Goal: Information Seeking & Learning: Learn about a topic

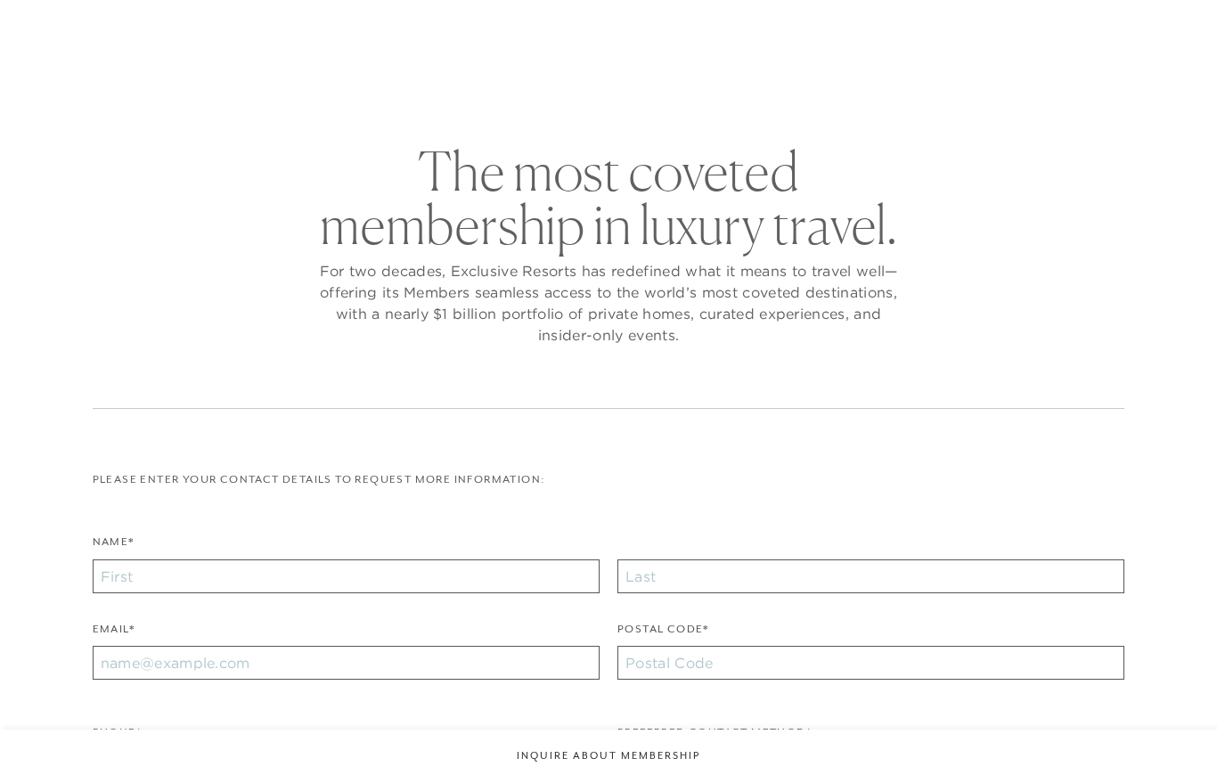
checkbox input "false"
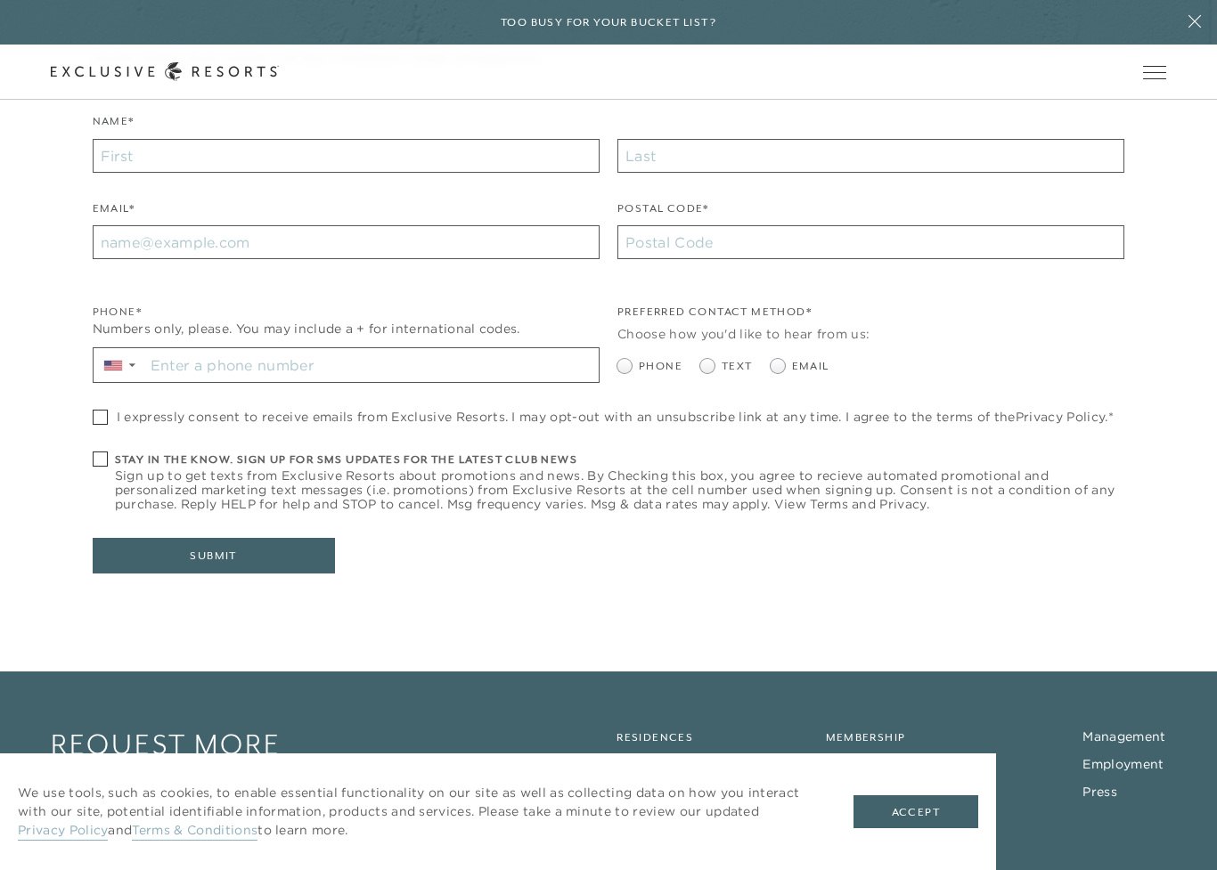
scroll to position [566, 0]
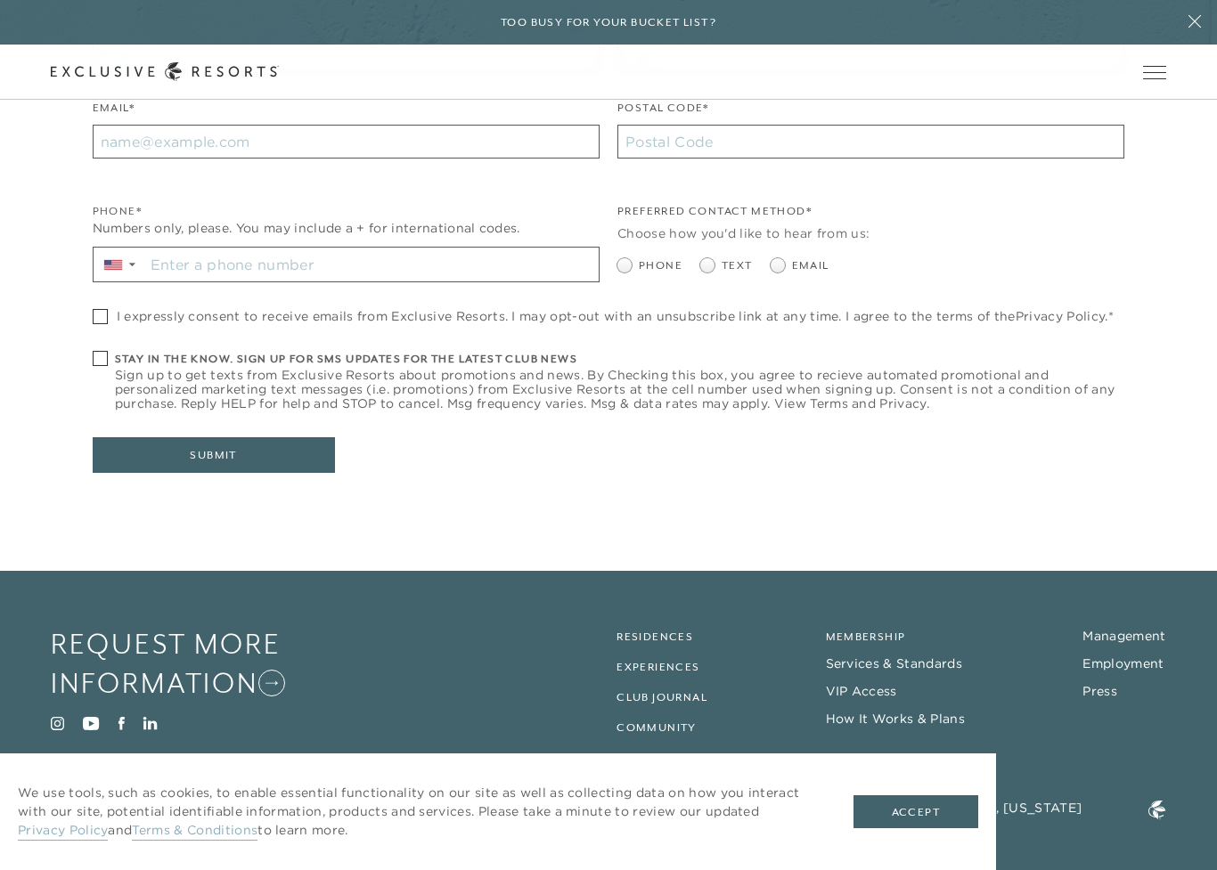
click at [650, 631] on link "Residences" at bounding box center [655, 637] width 77 height 12
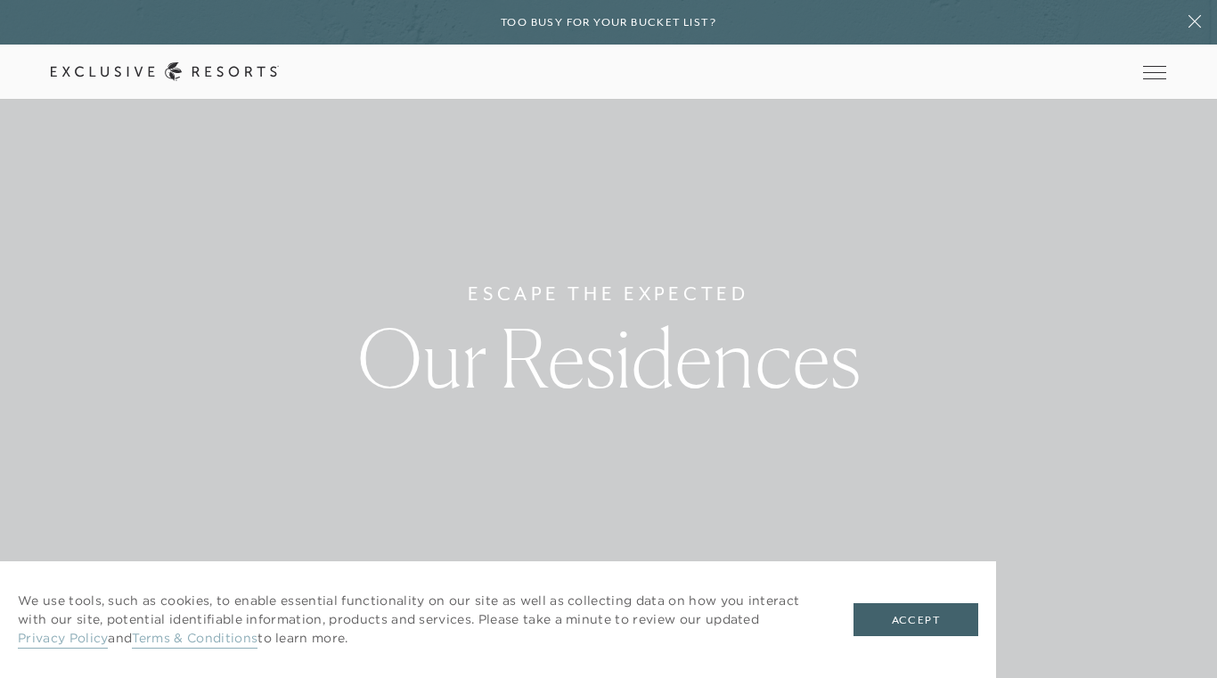
click at [895, 612] on button "Accept" at bounding box center [916, 620] width 125 height 34
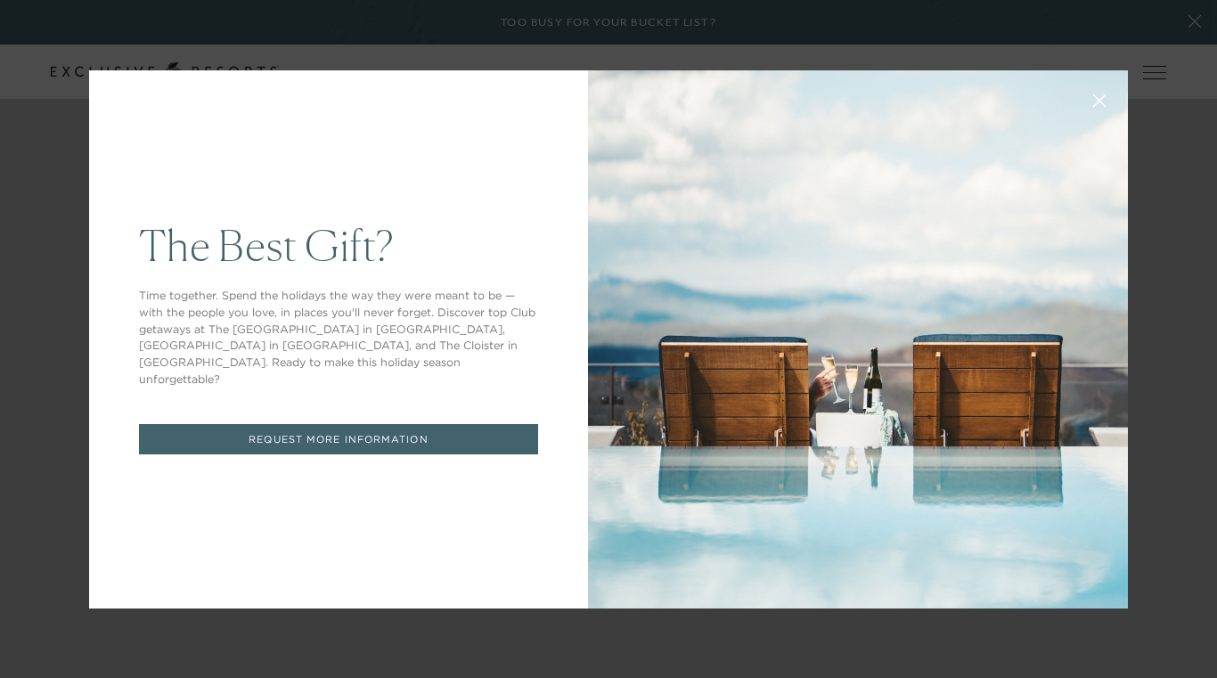
click at [1138, 193] on div "The Best Gift? Time together. Spend the holidays the way they were meant to be …" at bounding box center [608, 339] width 1217 height 678
click at [33, 257] on div "The Best Gift? Time together. Spend the holidays the way they were meant to be …" at bounding box center [608, 339] width 1217 height 678
click at [57, 295] on div "The Best Gift? Time together. Spend the holidays the way they were meant to be …" at bounding box center [608, 339] width 1217 height 678
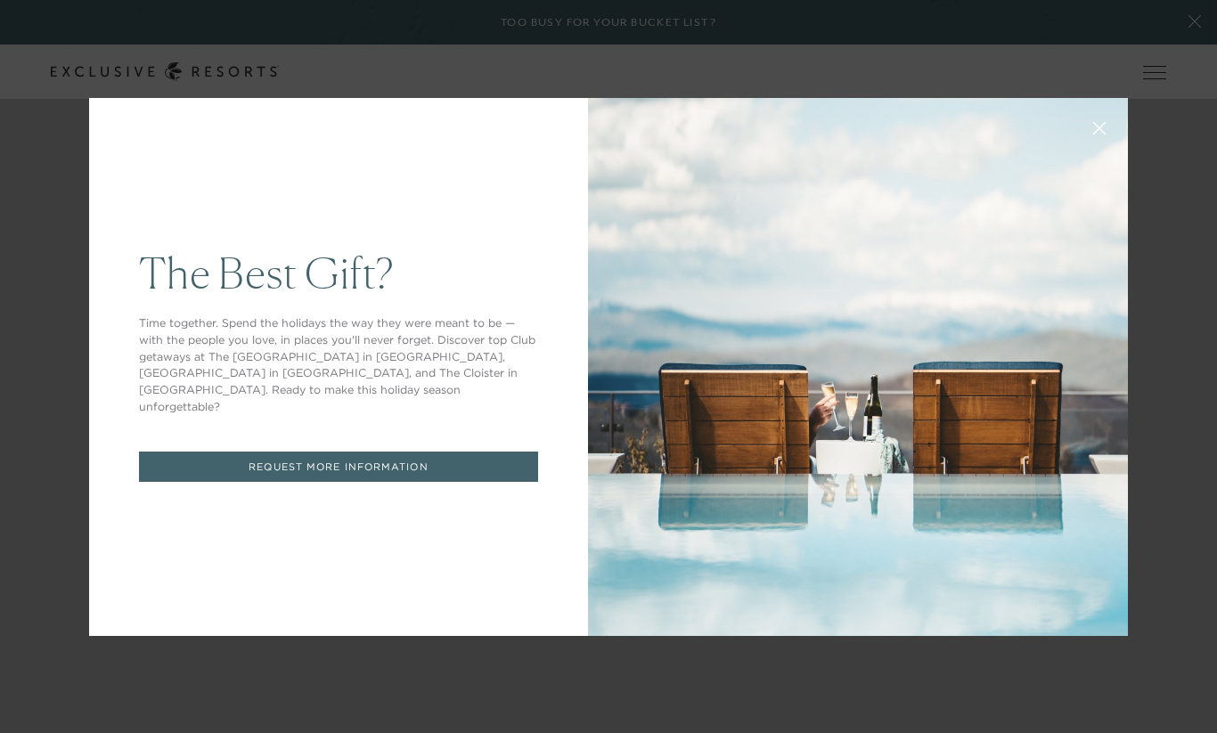
click at [1160, 193] on div "The Best Gift? Time together. Spend the holidays the way they were meant to be …" at bounding box center [608, 366] width 1217 height 733
click at [720, 646] on div "The Best Gift? Time together. Spend the holidays the way they were meant to be …" at bounding box center [608, 367] width 1039 height 579
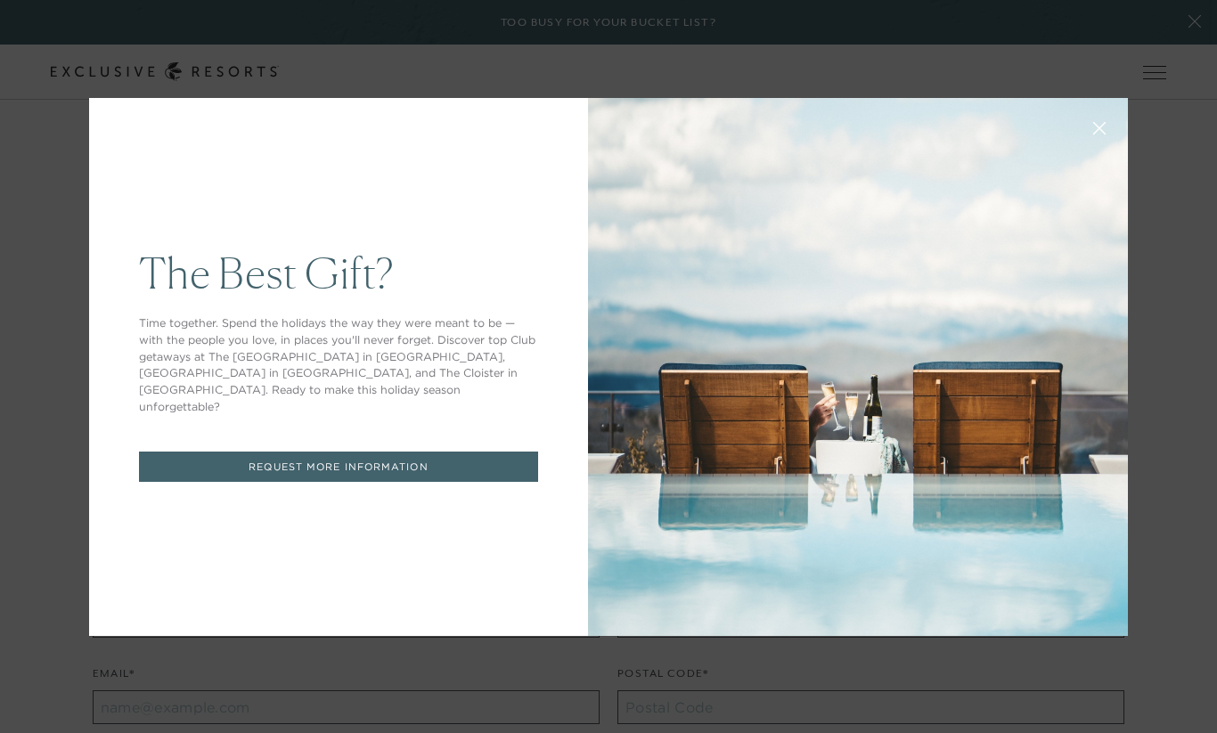
scroll to position [566, 0]
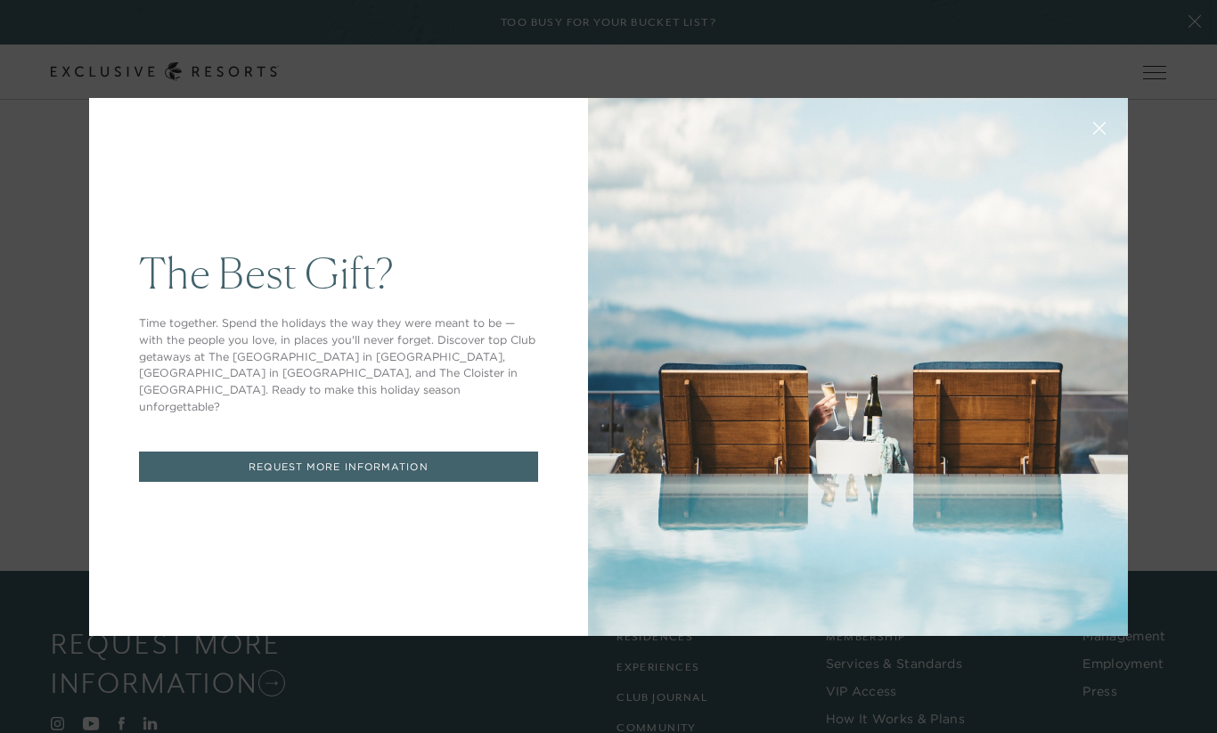
click at [45, 193] on div "The Best Gift? Time together. Spend the holidays the way they were meant to be …" at bounding box center [608, 366] width 1217 height 733
click at [1103, 144] on button at bounding box center [1099, 126] width 43 height 43
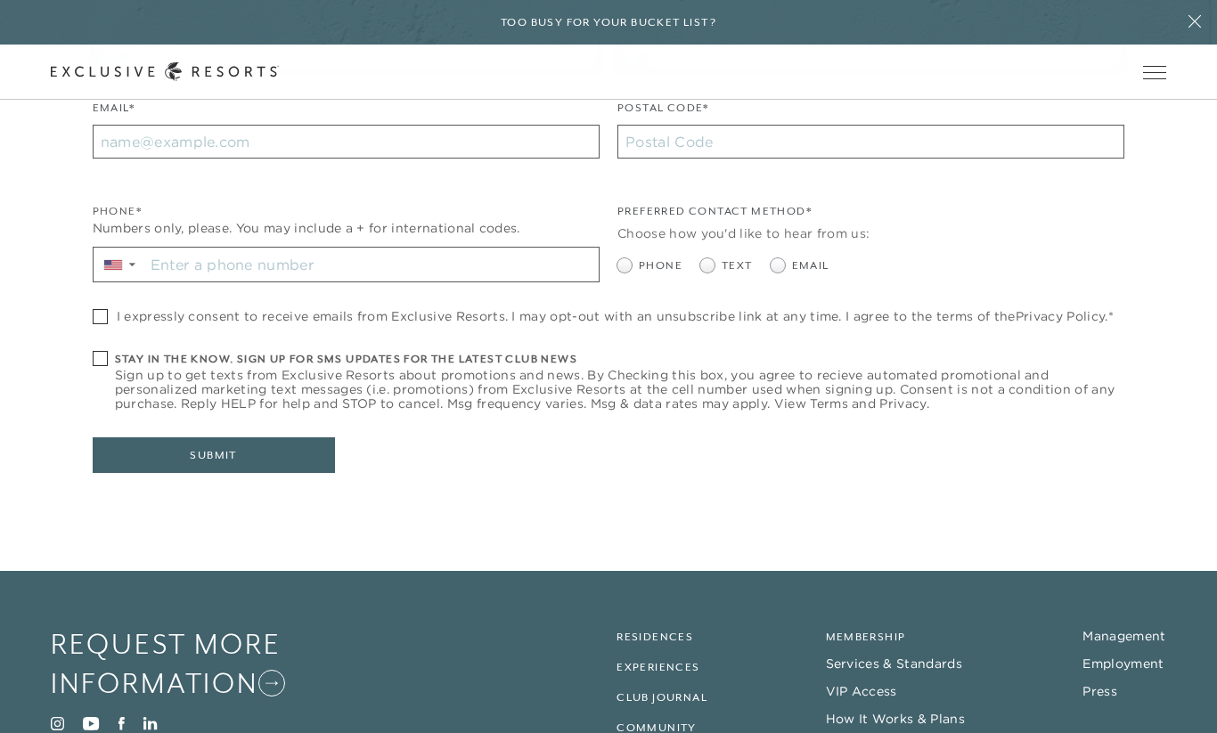
click at [660, 634] on link "Residences" at bounding box center [655, 637] width 77 height 12
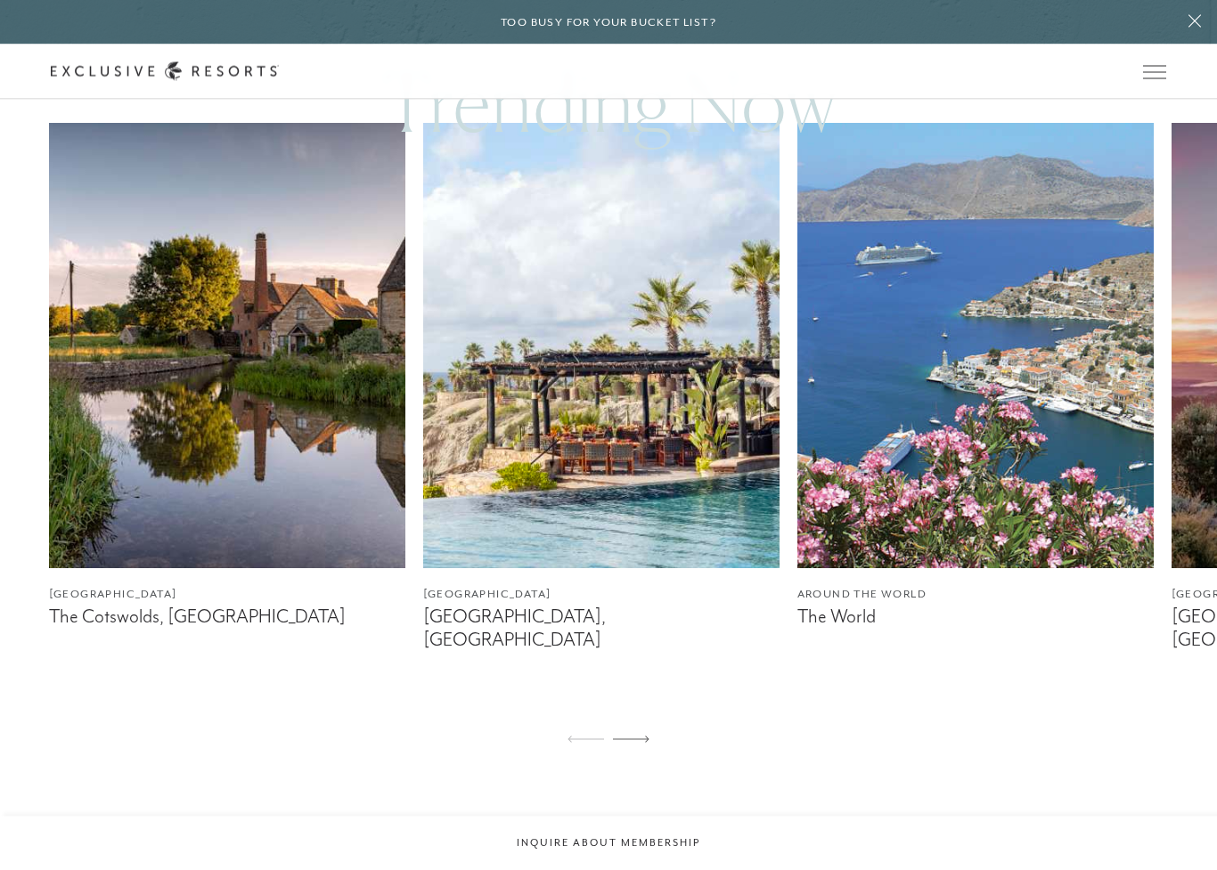
scroll to position [1151, 0]
click at [659, 415] on img at bounding box center [601, 345] width 356 height 445
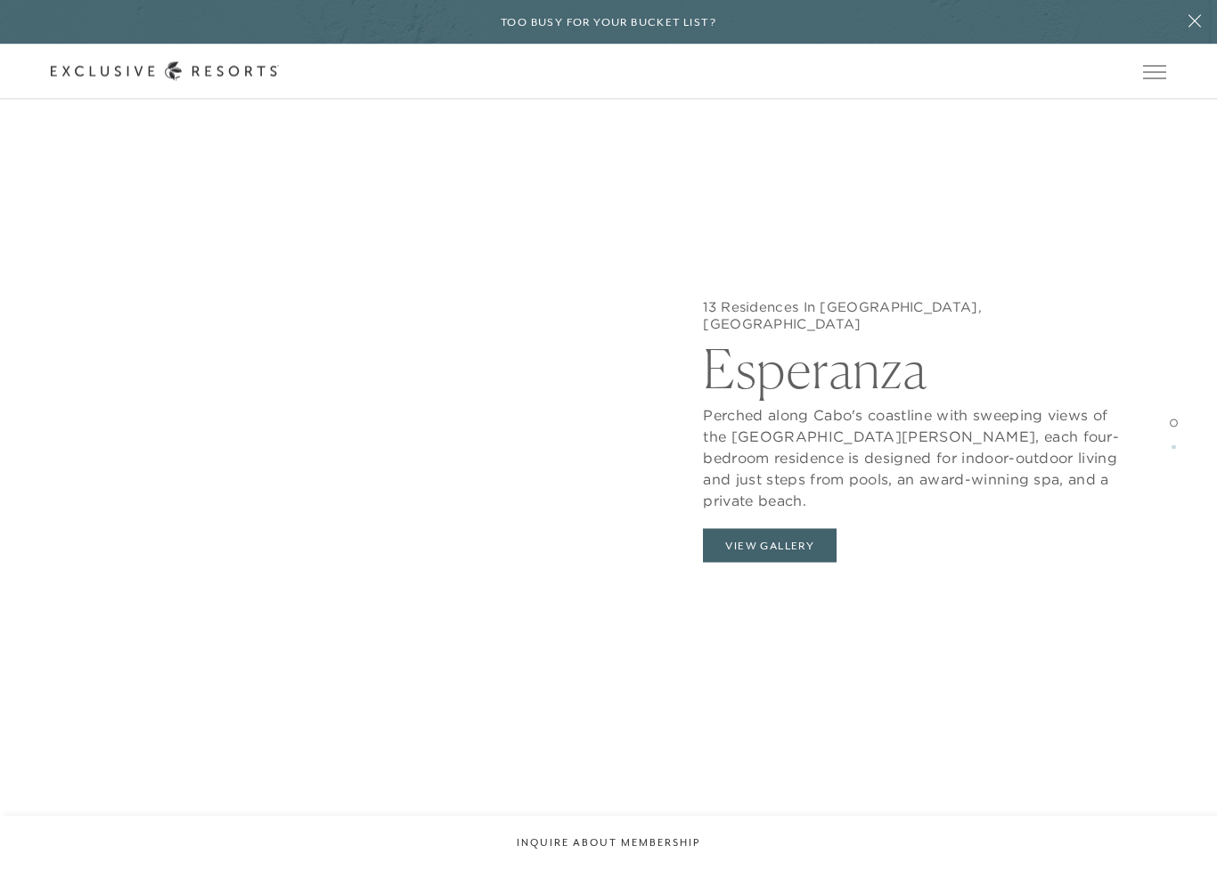
scroll to position [1966, 0]
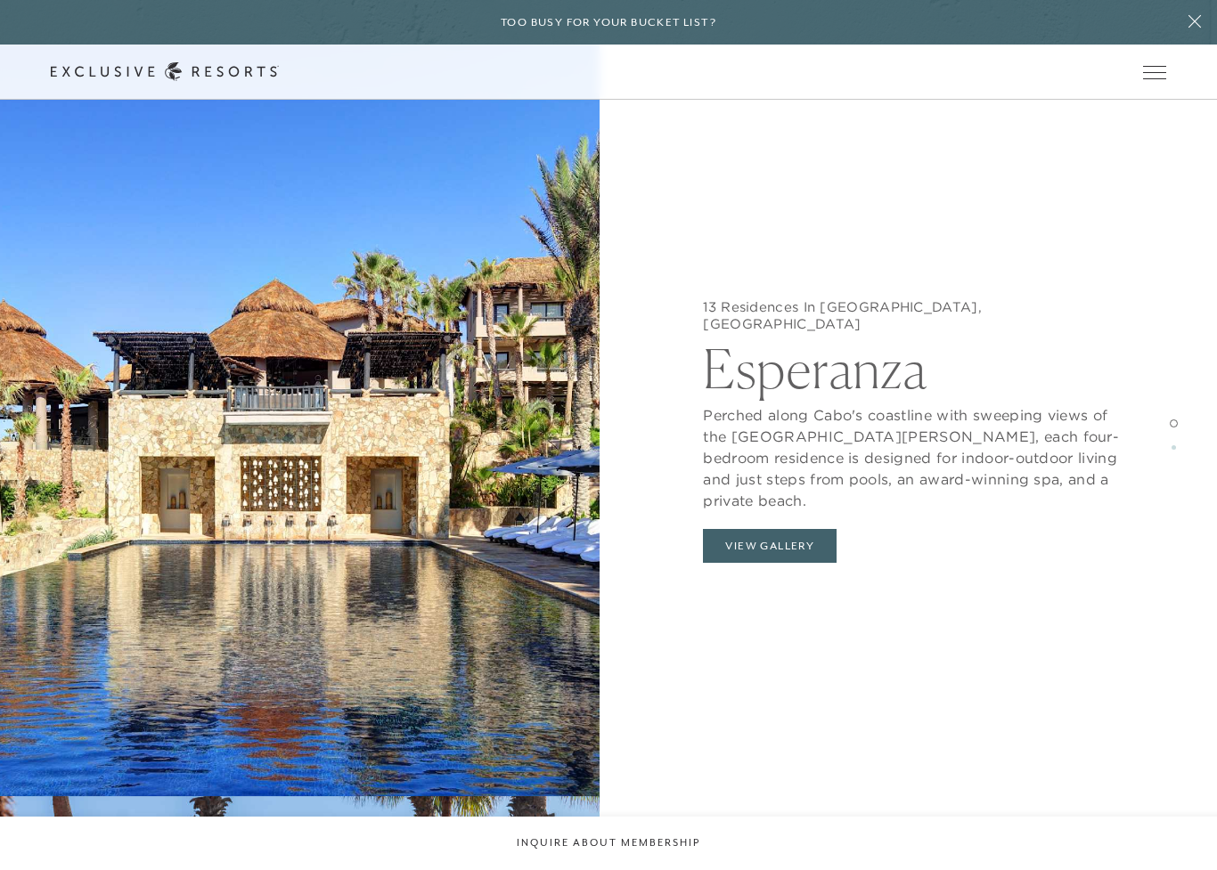
click at [761, 529] on button "View Gallery" at bounding box center [770, 546] width 134 height 34
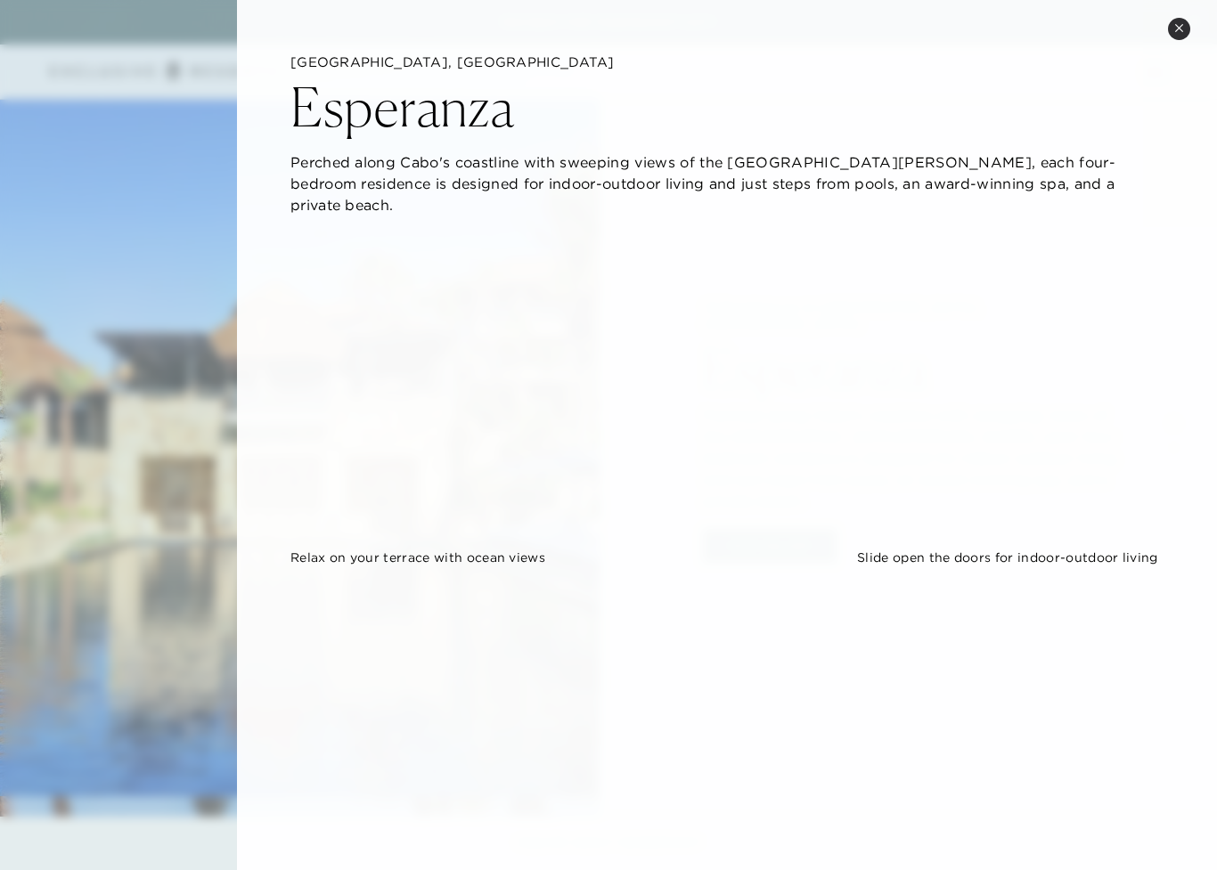
scroll to position [0, 0]
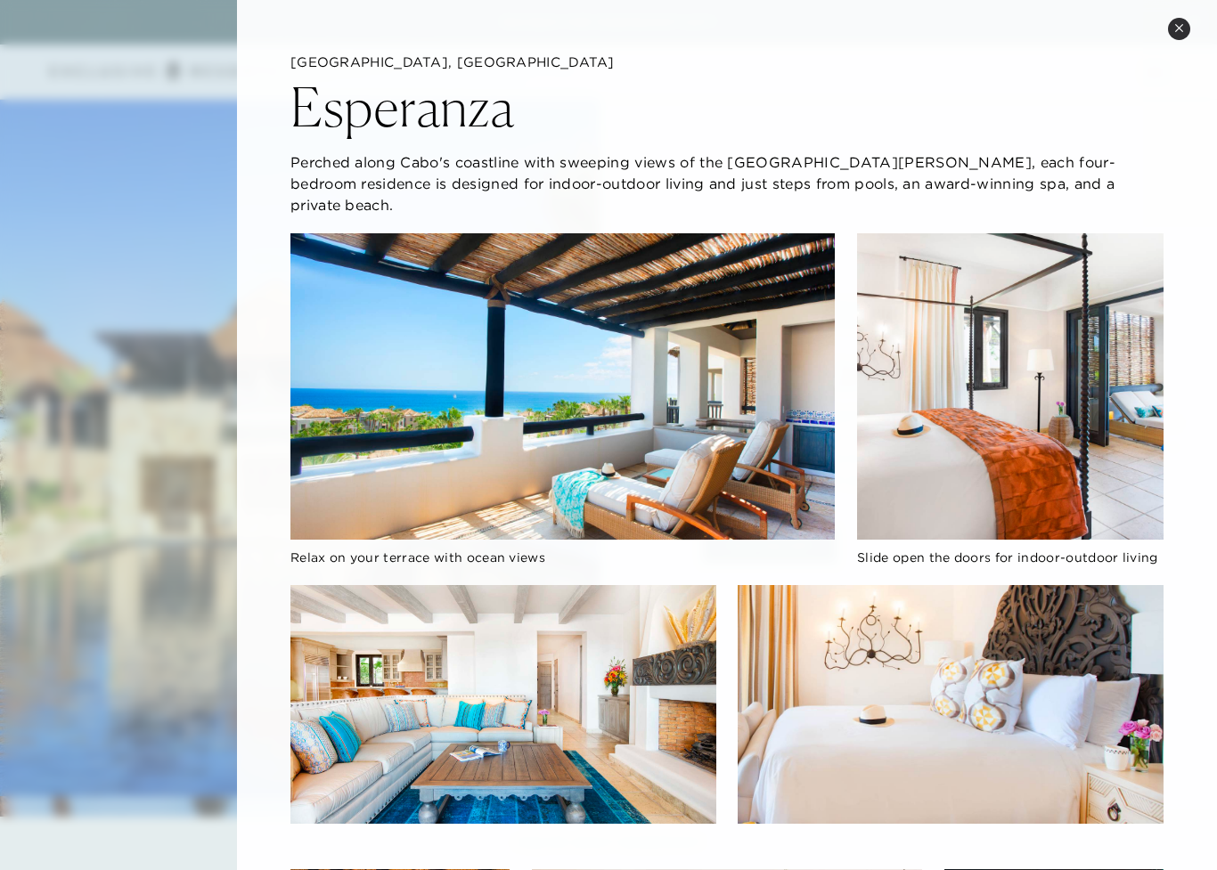
click at [1178, 35] on button "Close quickview" at bounding box center [1179, 29] width 22 height 22
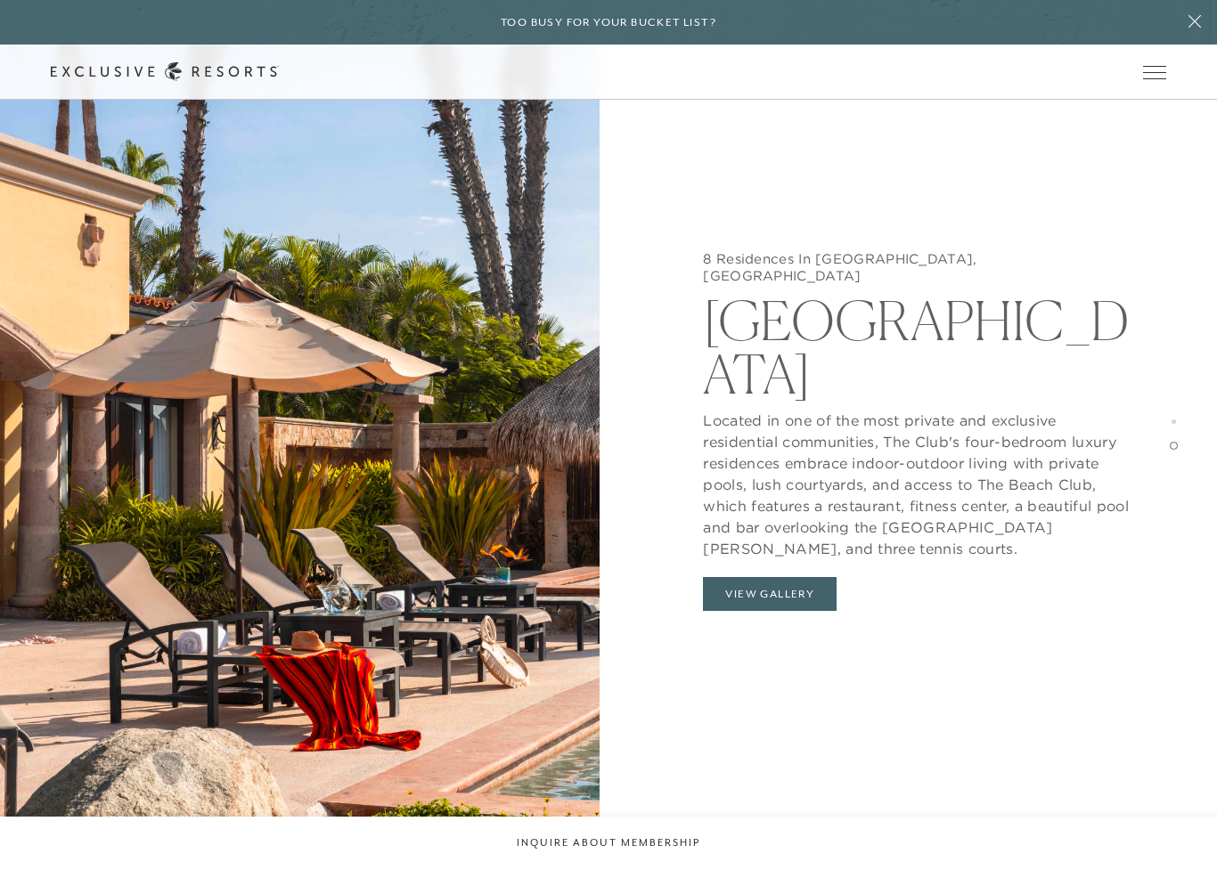
scroll to position [2994, 0]
click at [739, 577] on button "View Gallery" at bounding box center [770, 594] width 134 height 34
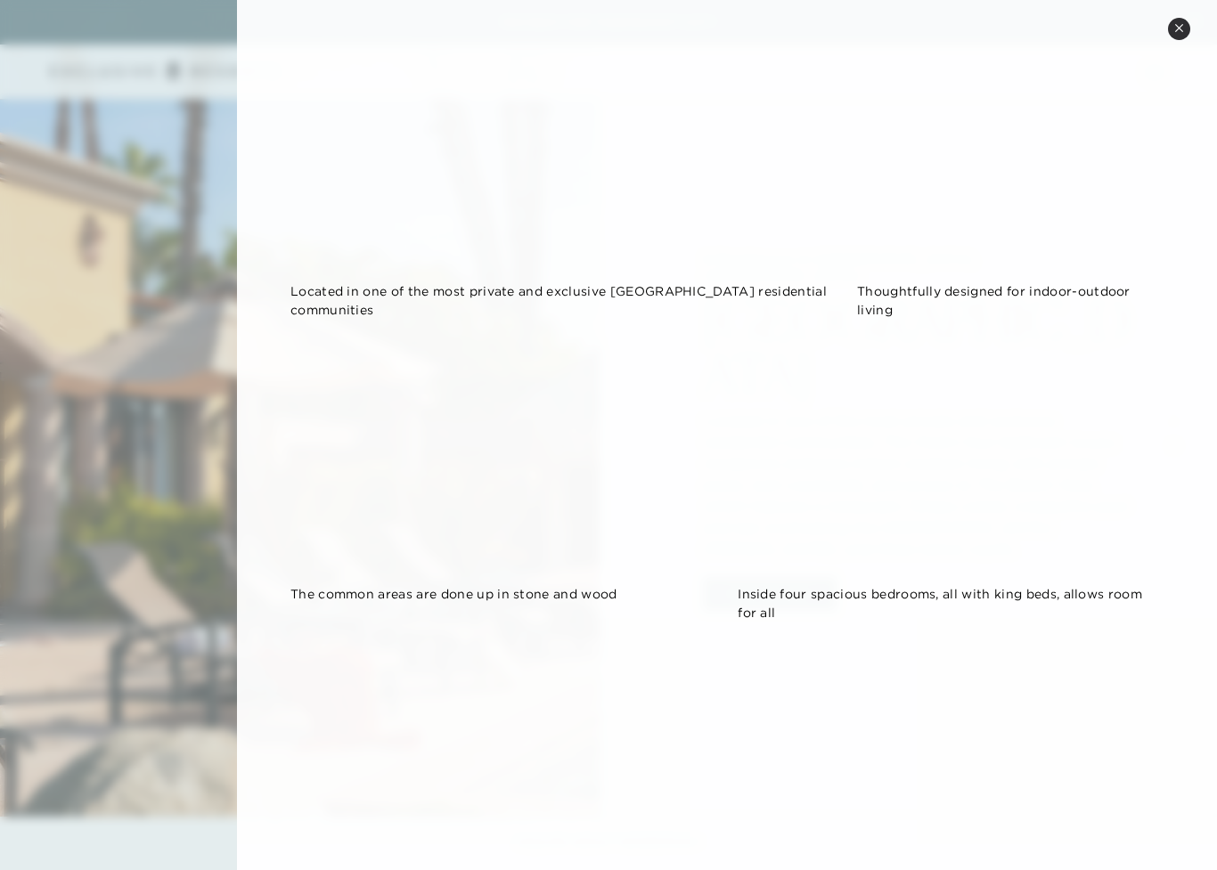
scroll to position [254, 0]
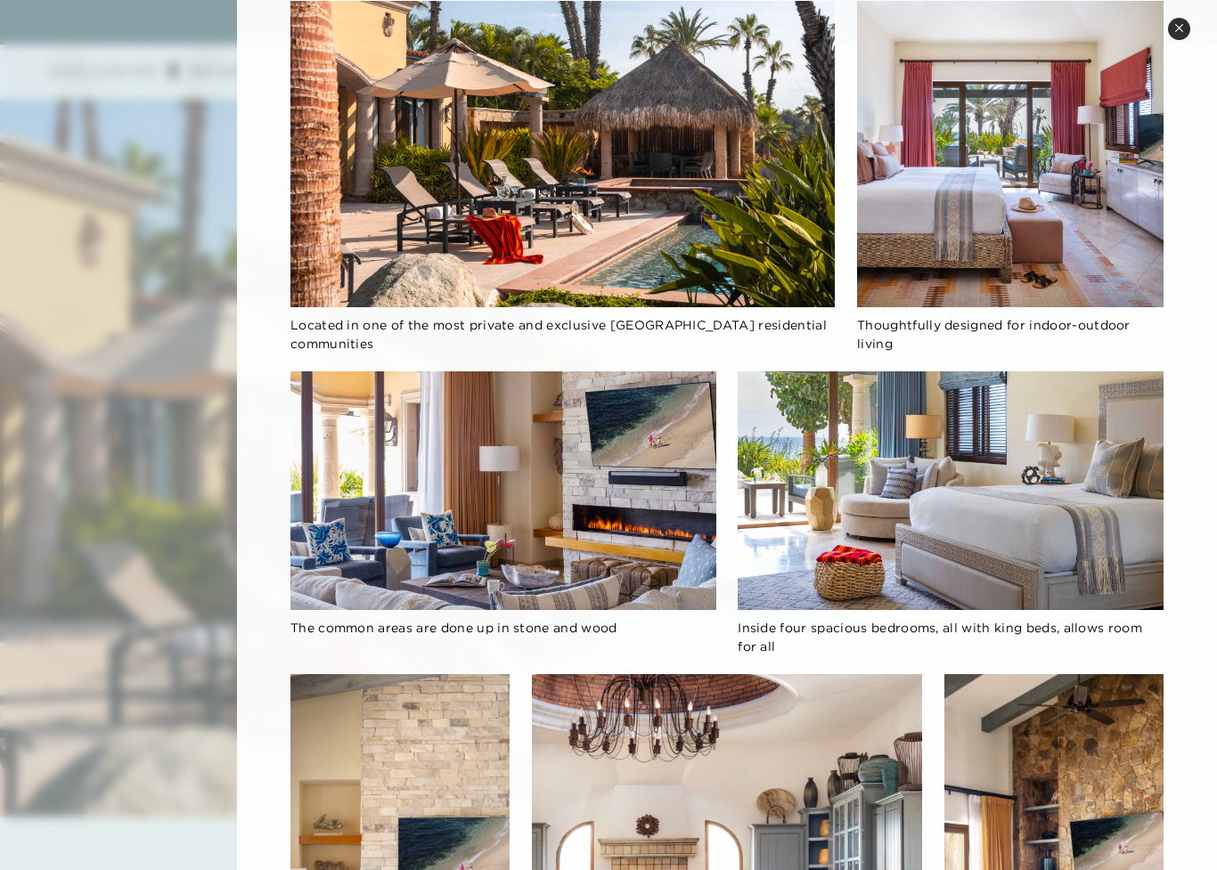
click at [1177, 34] on button "Close quickview" at bounding box center [1179, 29] width 22 height 22
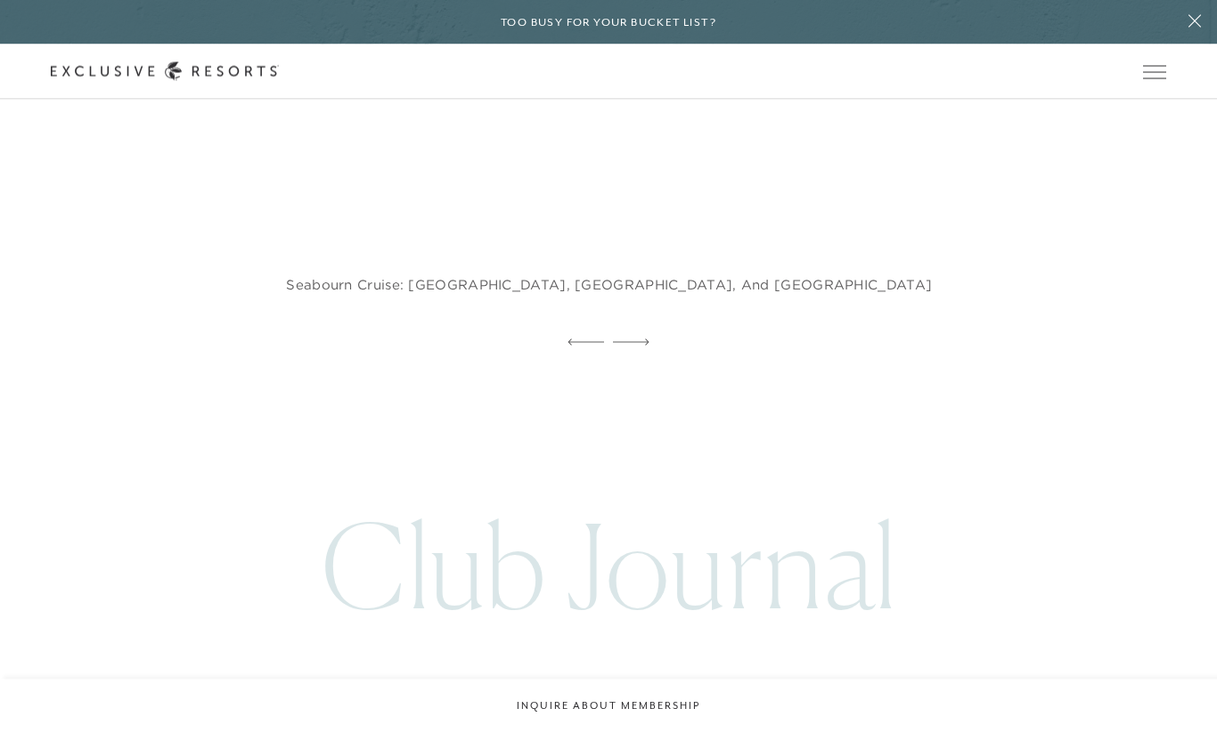
scroll to position [5705, 0]
